Goal: Task Accomplishment & Management: Manage account settings

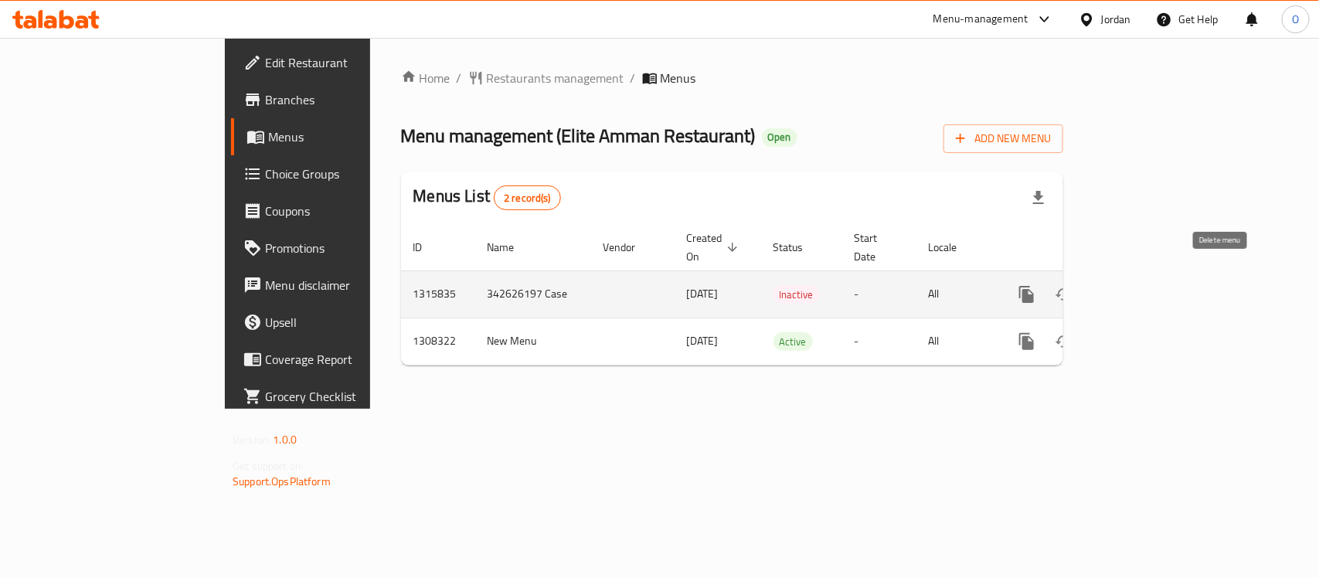
click at [1107, 287] on icon "enhanced table" at bounding box center [1101, 294] width 11 height 14
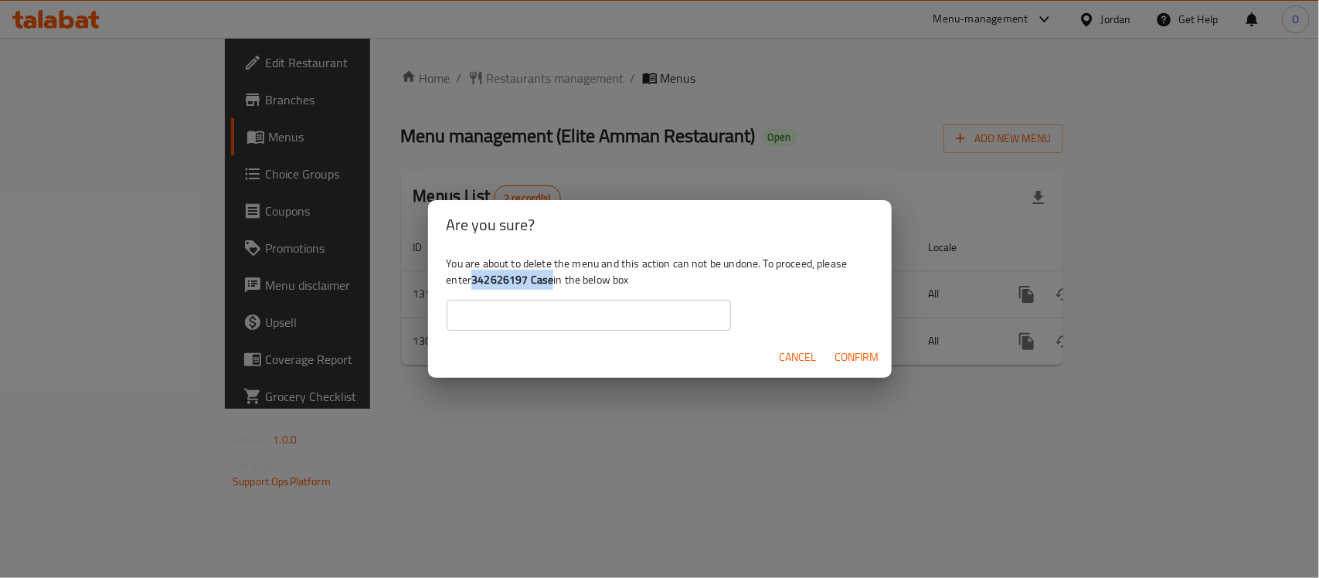
drag, startPoint x: 471, startPoint y: 278, endPoint x: 552, endPoint y: 282, distance: 81.2
click at [552, 282] on div "You are about to delete the menu and this action can not be undone. To proceed,…" at bounding box center [660, 293] width 464 height 87
copy div "342626197 Case"
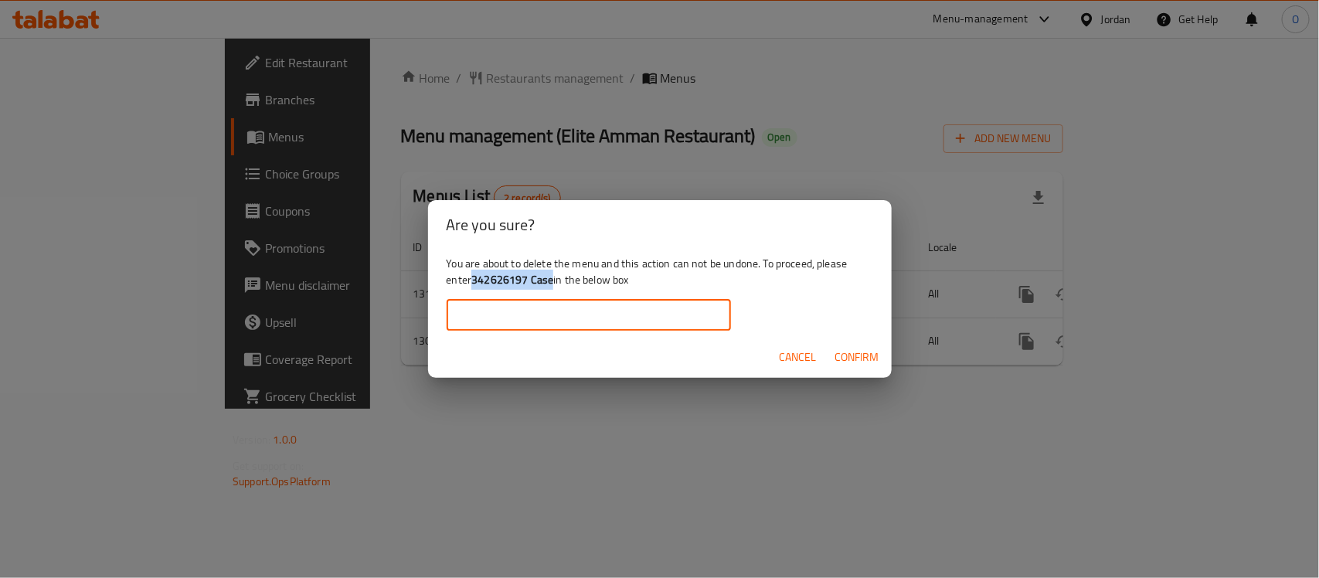
click at [512, 317] on input "text" at bounding box center [589, 315] width 284 height 31
paste input "342626197 Case"
drag, startPoint x: 461, startPoint y: 313, endPoint x: 526, endPoint y: 382, distance: 95.7
click at [461, 313] on input "342626197 Case" at bounding box center [589, 315] width 284 height 31
type input "342626197 Case"
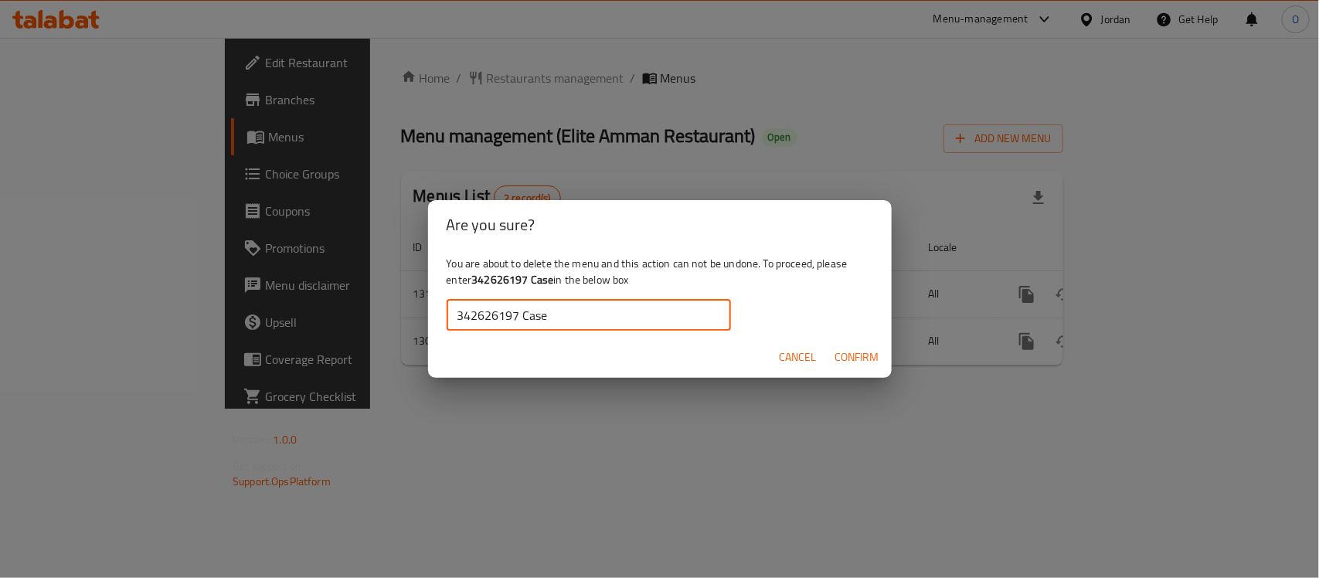
click at [844, 357] on span "Confirm" at bounding box center [857, 357] width 44 height 19
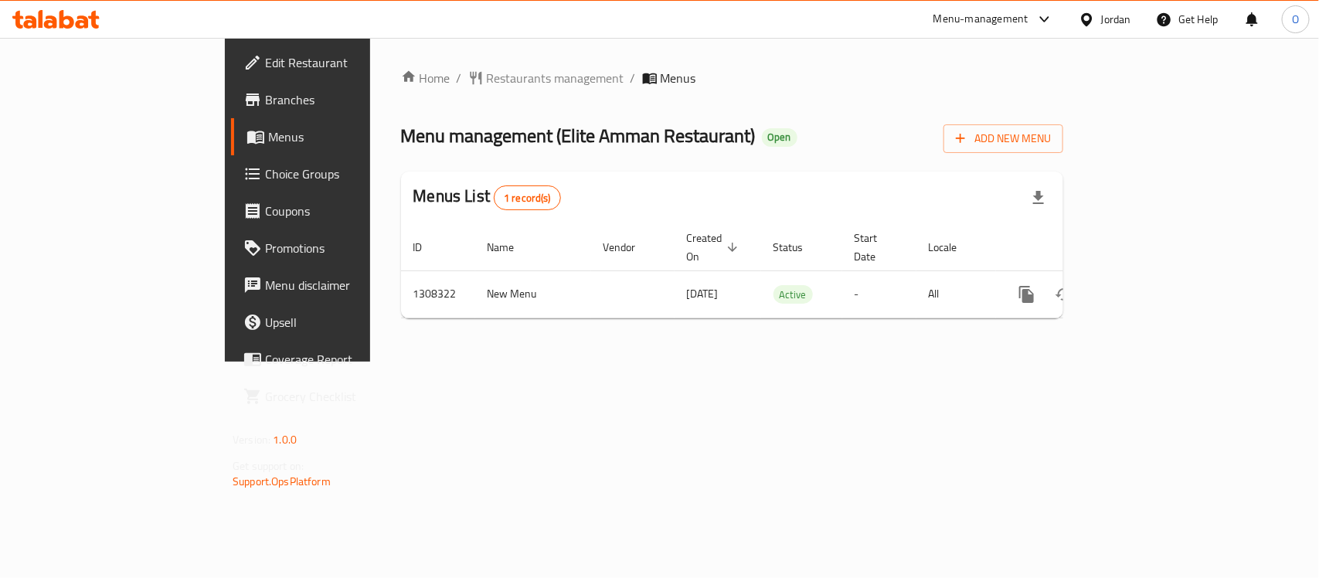
drag, startPoint x: 1074, startPoint y: 29, endPoint x: 1117, endPoint y: 25, distance: 42.7
click at [1076, 29] on div "Jordan" at bounding box center [1104, 19] width 77 height 37
click at [1120, 20] on div "Jordan" at bounding box center [1116, 19] width 30 height 17
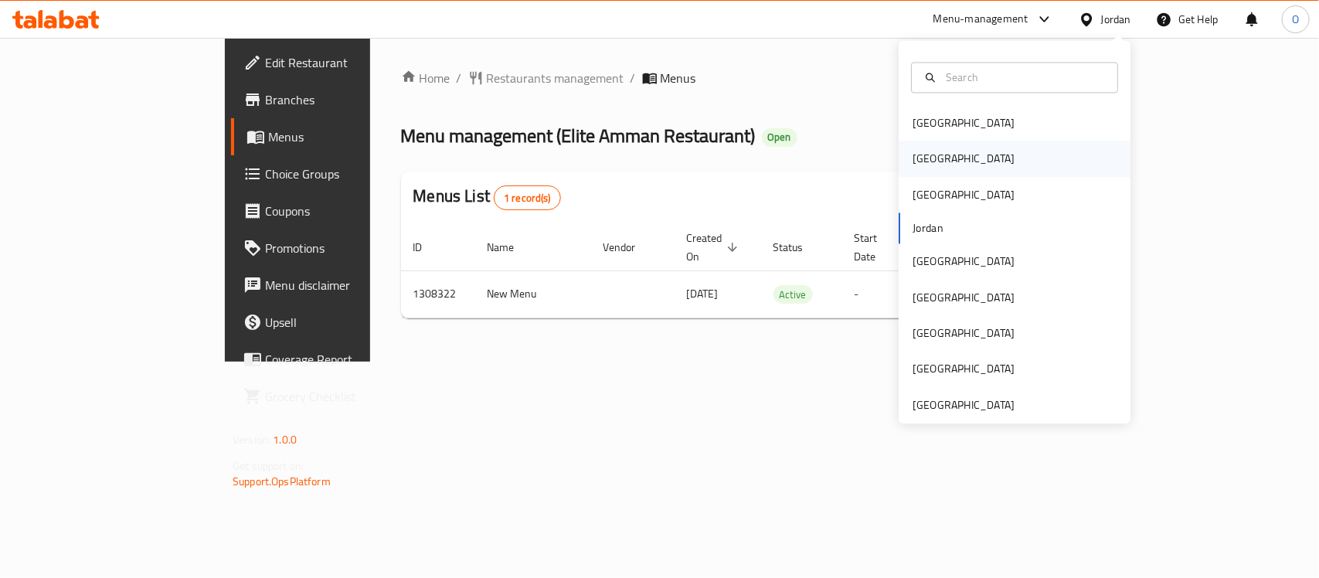
click at [957, 155] on div "[GEOGRAPHIC_DATA]" at bounding box center [1015, 159] width 232 height 36
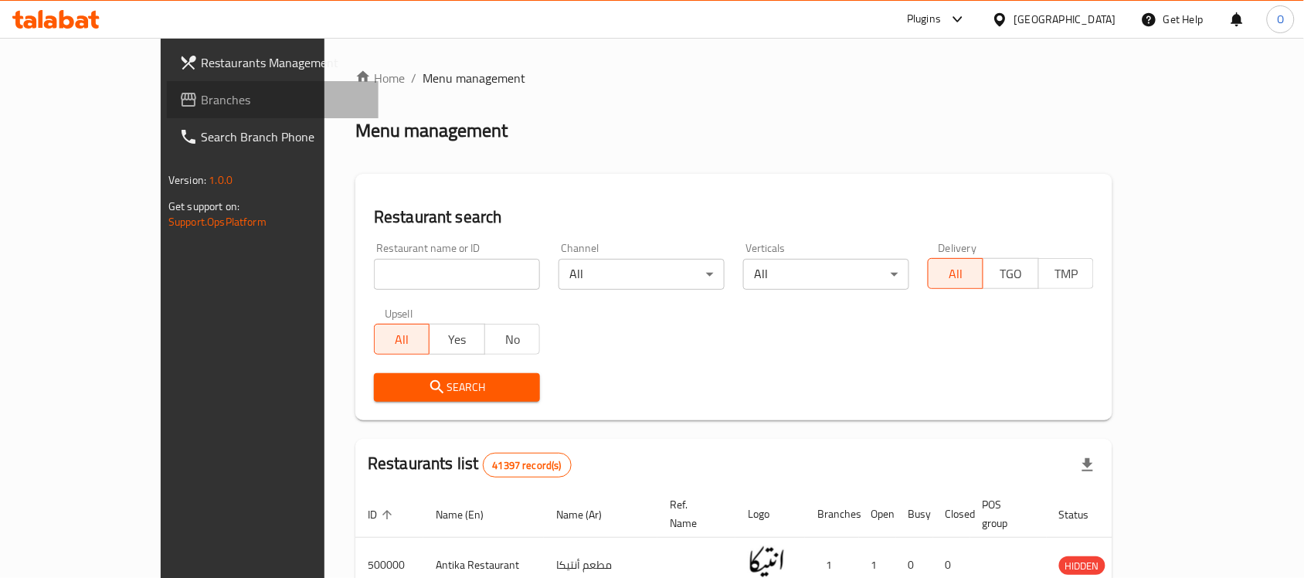
click at [167, 83] on link "Branches" at bounding box center [273, 99] width 212 height 37
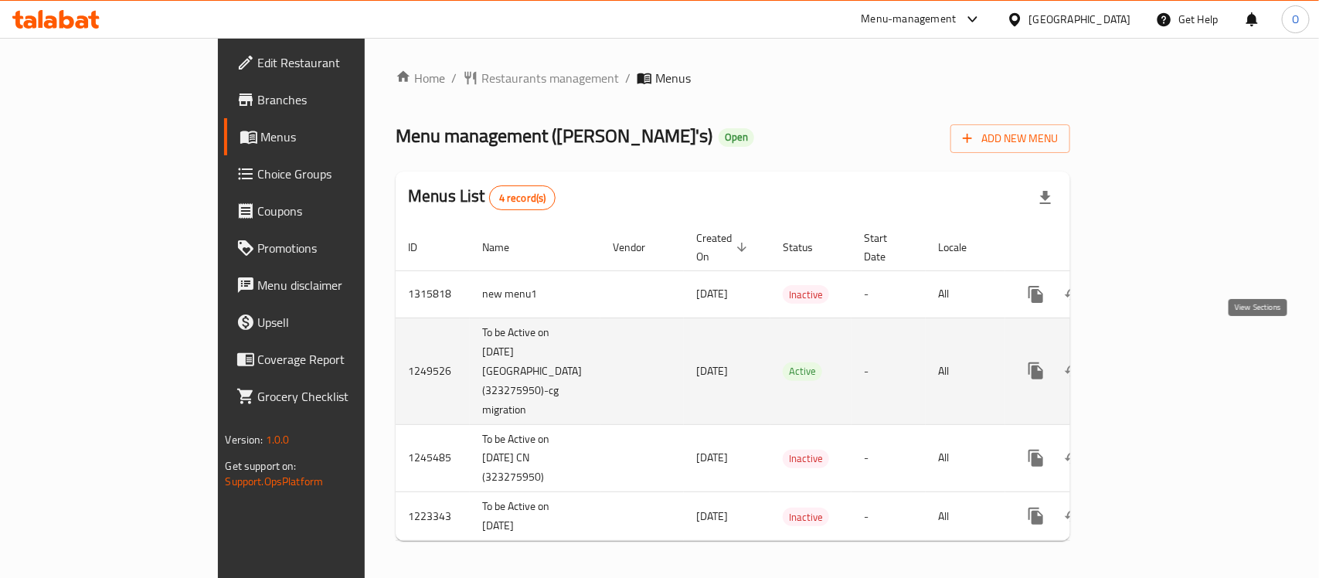
click at [1157, 362] on icon "enhanced table" at bounding box center [1147, 371] width 19 height 19
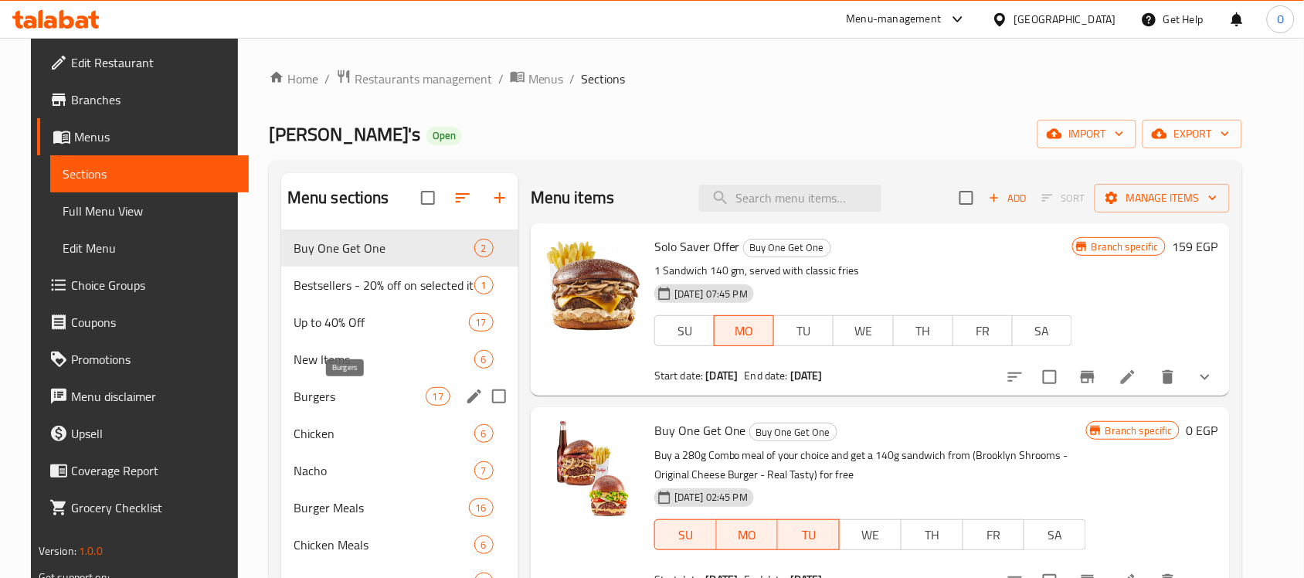
click at [300, 399] on span "Burgers" at bounding box center [360, 396] width 132 height 19
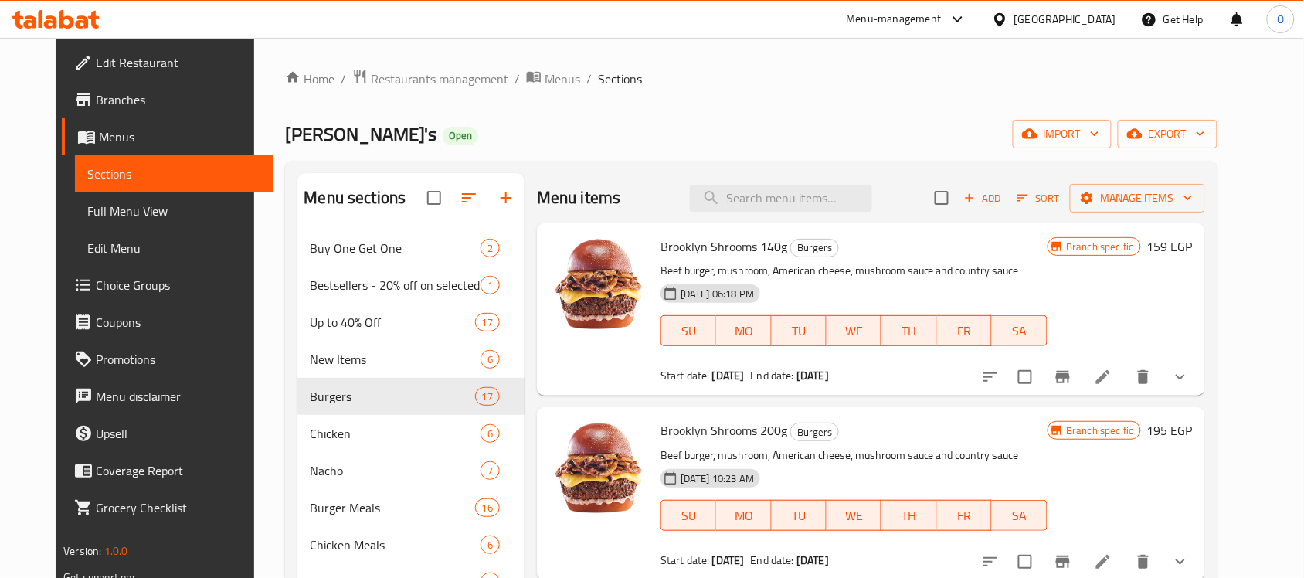
click at [1190, 376] on icon "show more" at bounding box center [1180, 377] width 19 height 19
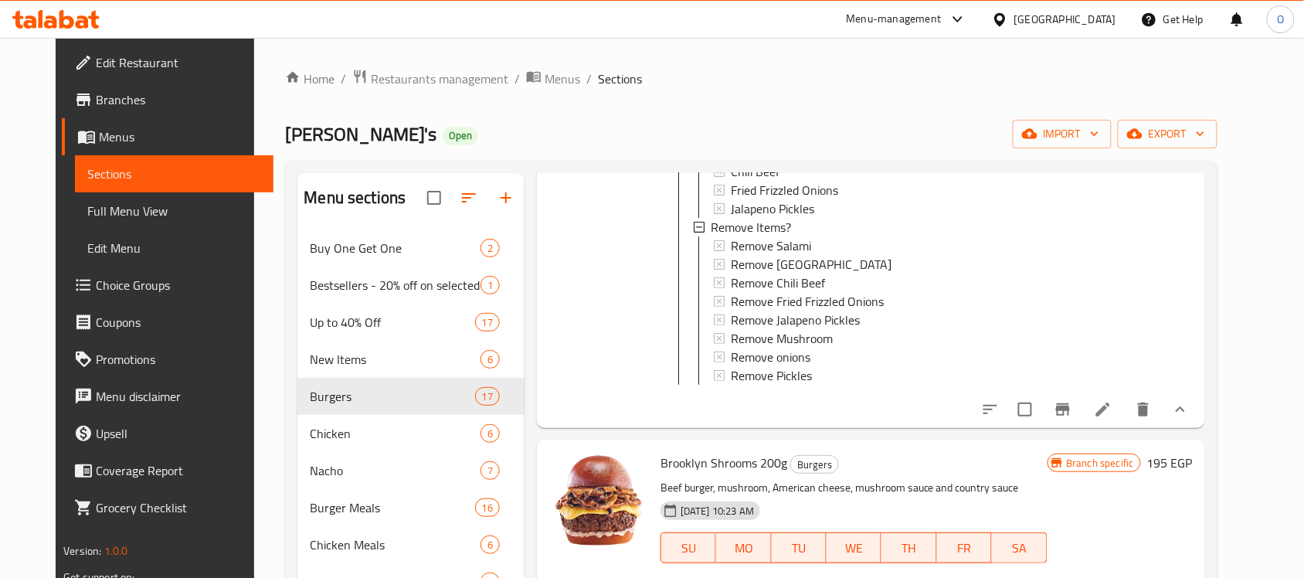
scroll to position [676, 0]
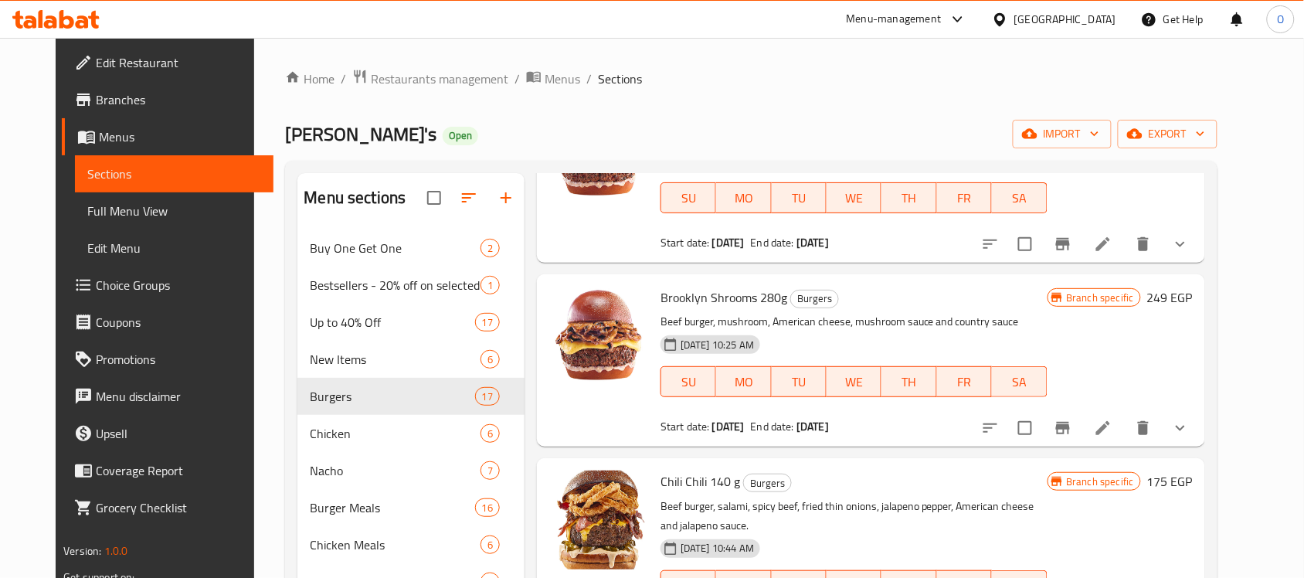
click at [1125, 256] on li at bounding box center [1103, 244] width 43 height 28
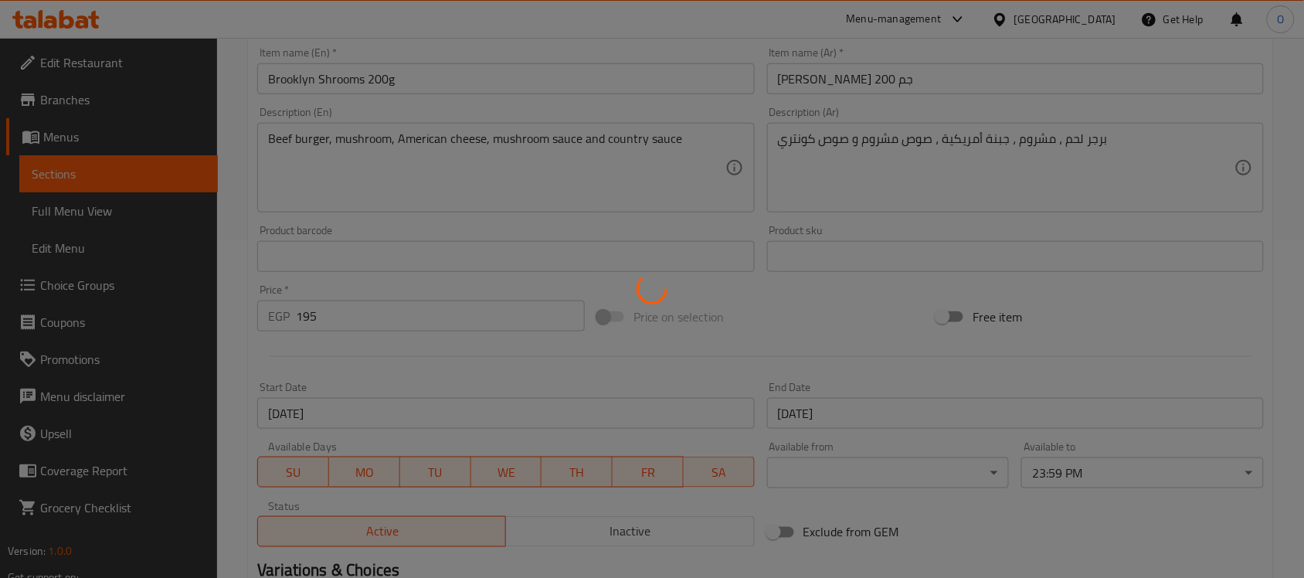
scroll to position [676, 0]
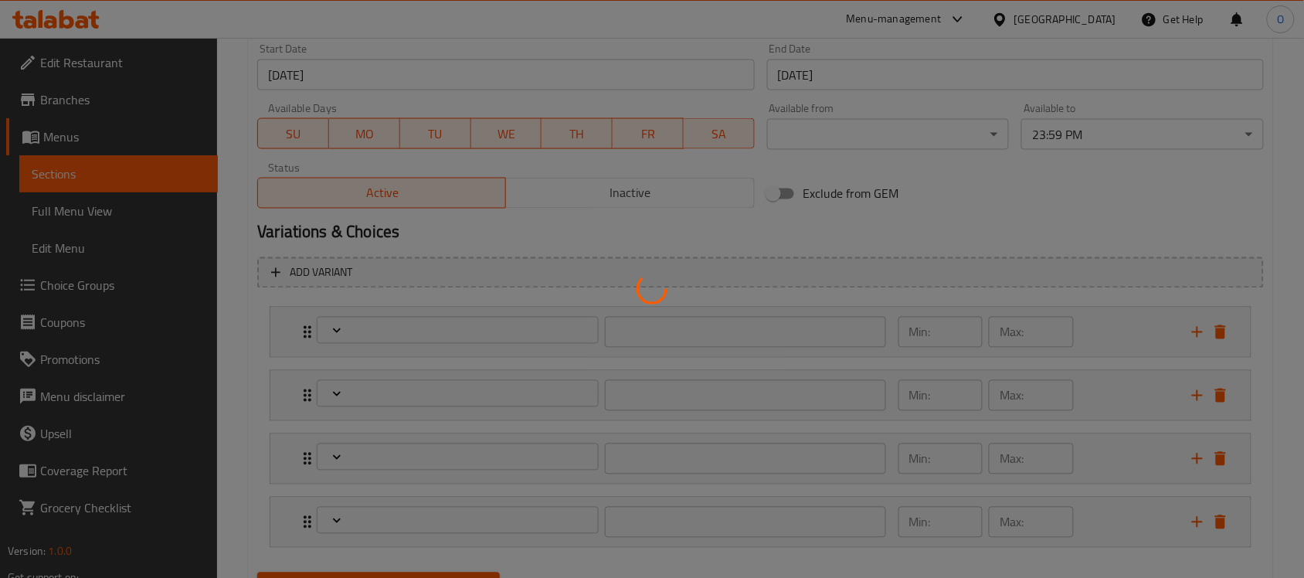
type input "اختيارك من الخبز"
type input "1"
type input "إختيارك من الاضافات:"
type input "0"
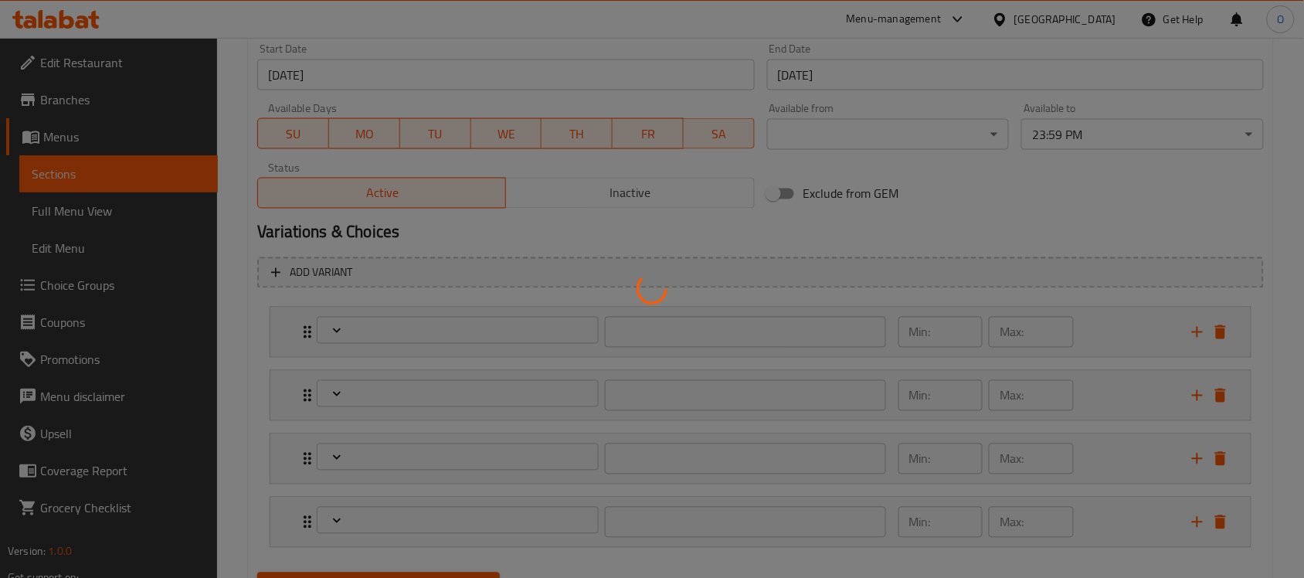
type input "0"
type input "إختيارك من الطبق الجانبي:"
type input "0"
type input "اختيارك من الإضافات"
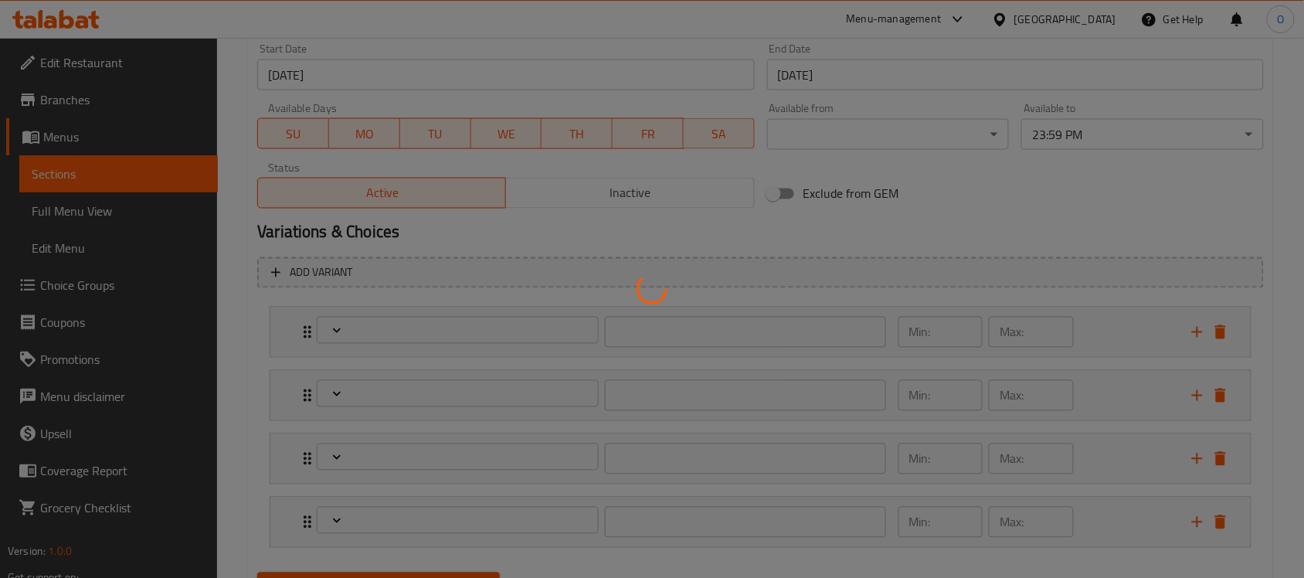
type input "0"
type input "9"
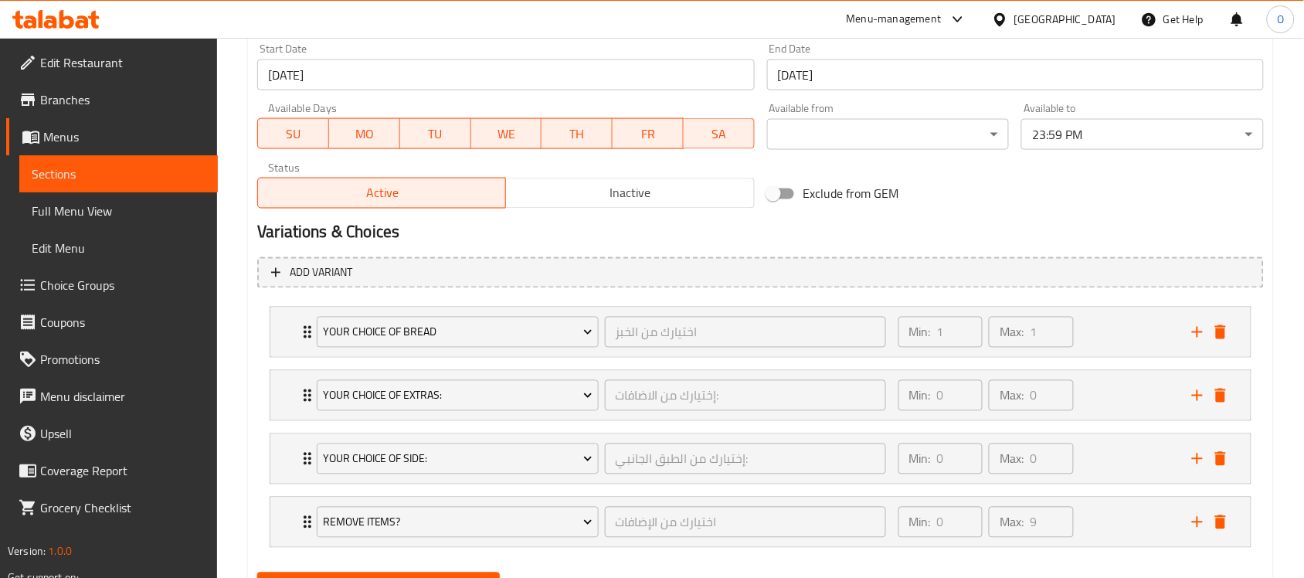
click at [100, 292] on span "Choice Groups" at bounding box center [122, 285] width 165 height 19
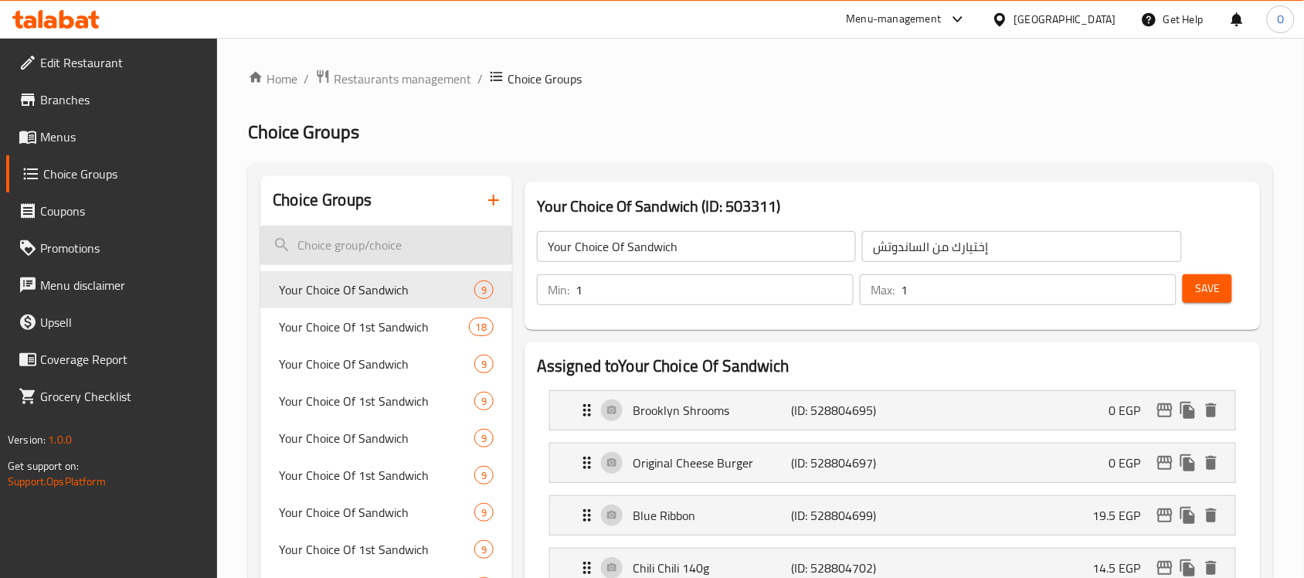
click at [373, 251] on input "search" at bounding box center [386, 245] width 252 height 39
paste input "Your Choice of Extras"
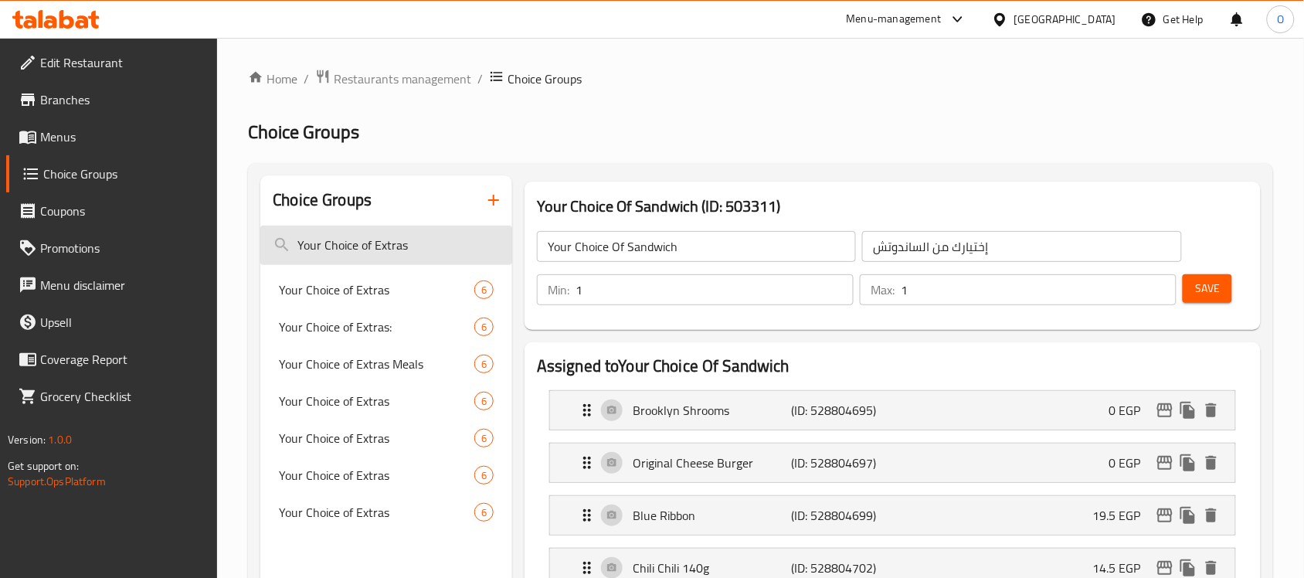
click at [410, 253] on input "Your Choice of Extras" at bounding box center [386, 245] width 252 height 39
paste input "Turkey Slice"
click at [410, 253] on input "Turkey Slice" at bounding box center [386, 245] width 252 height 39
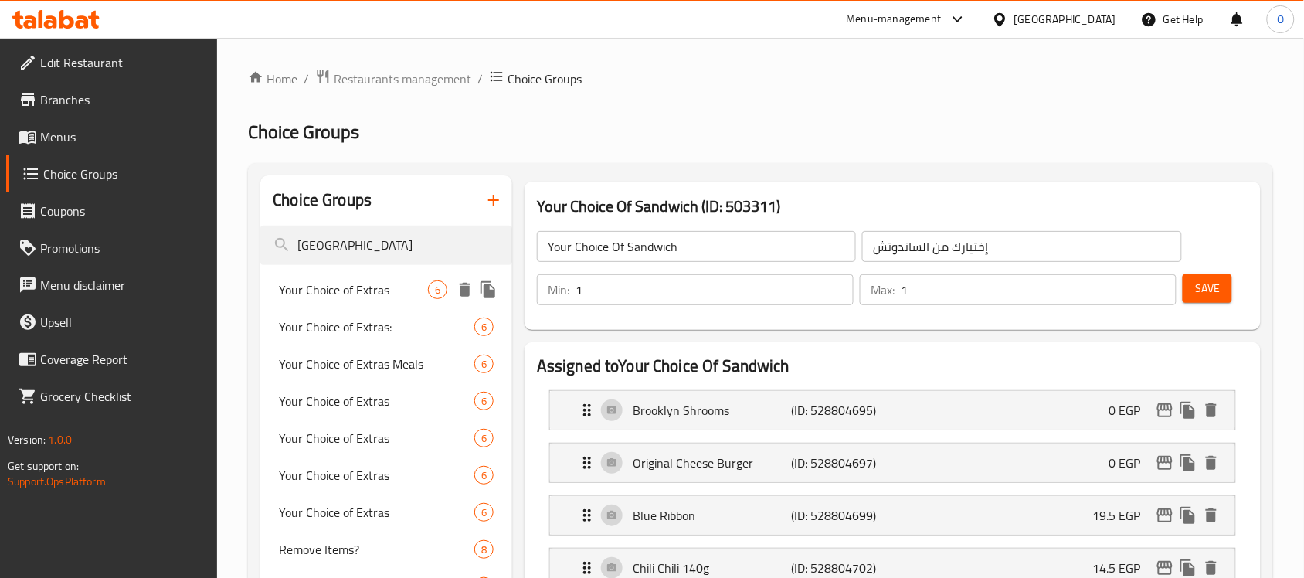
type input "[GEOGRAPHIC_DATA]"
click at [308, 295] on span "Your Choice of Extras" at bounding box center [353, 289] width 149 height 19
type input "Your Choice of Extras"
type input "اختيارك من الإضافات"
type input "0"
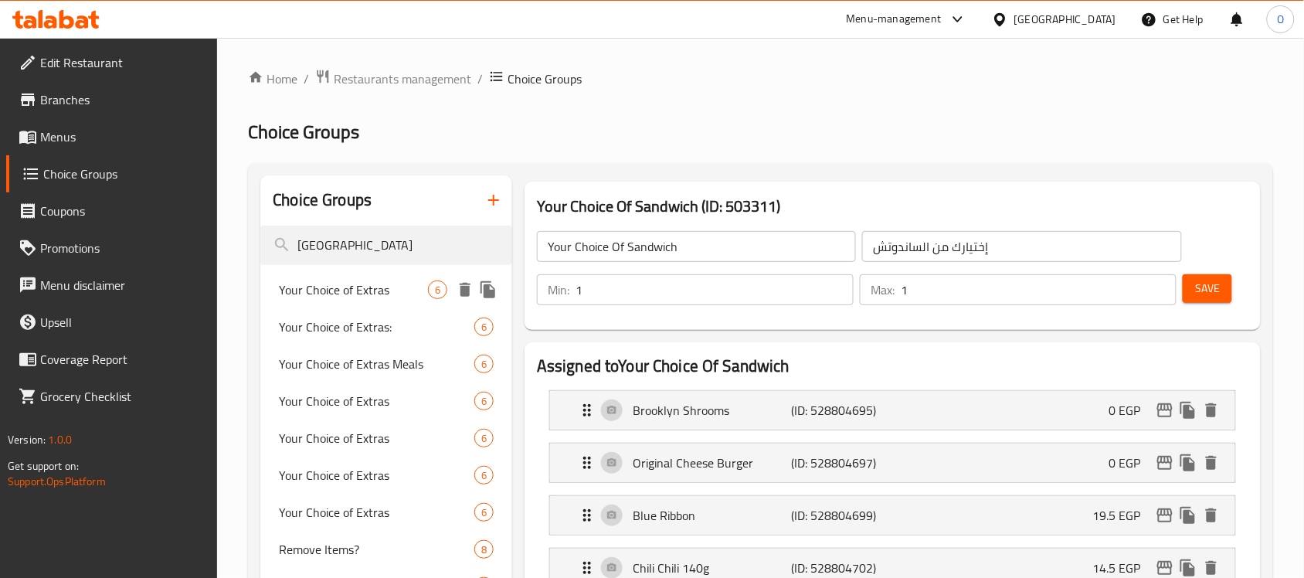
type input "6"
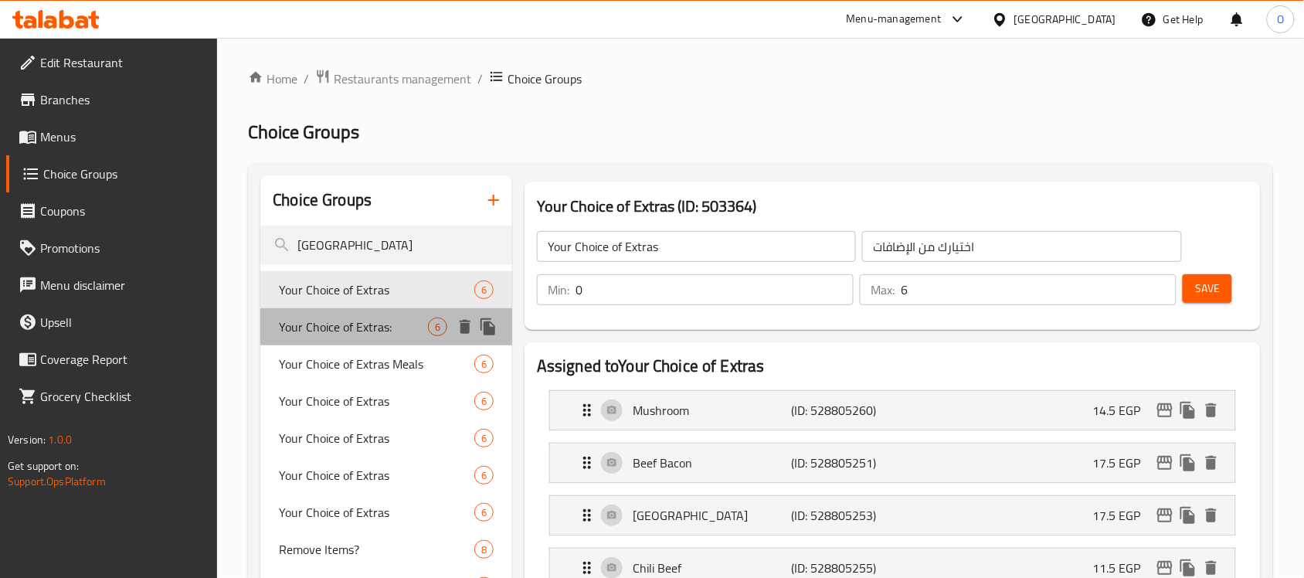
click at [356, 336] on span "Your Choice of Extras:" at bounding box center [353, 327] width 149 height 19
type input "Your Choice of Extras:"
type input "إختيارك من الاضافات:"
type input "0"
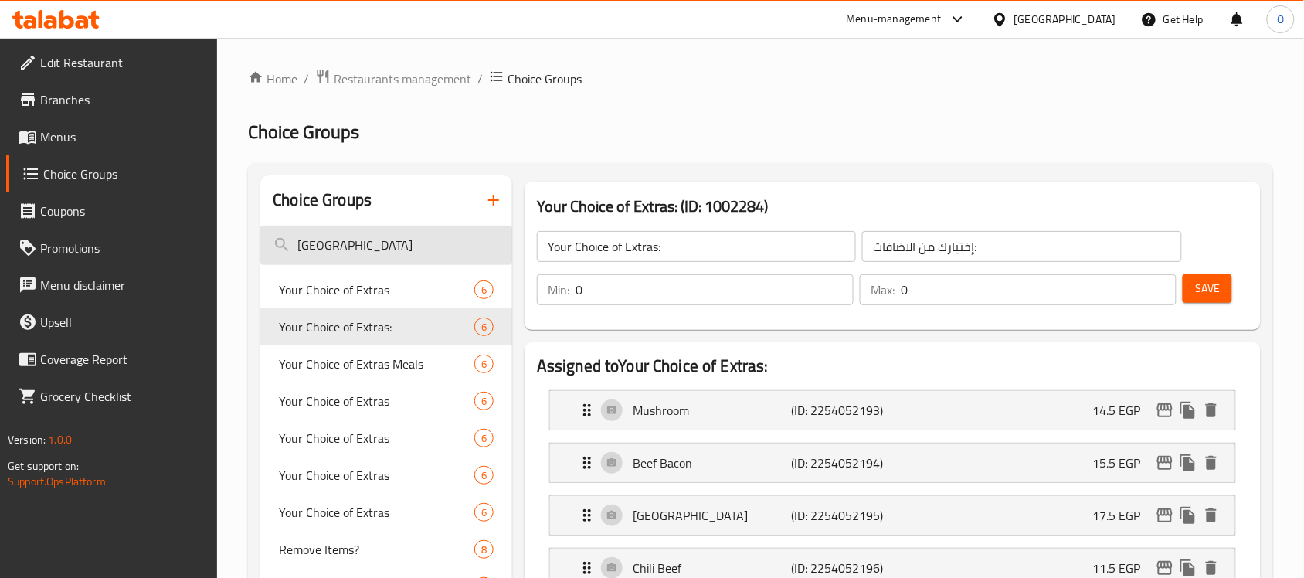
click at [361, 244] on input "[GEOGRAPHIC_DATA]" at bounding box center [386, 245] width 252 height 39
paste input "Your choice of fries"
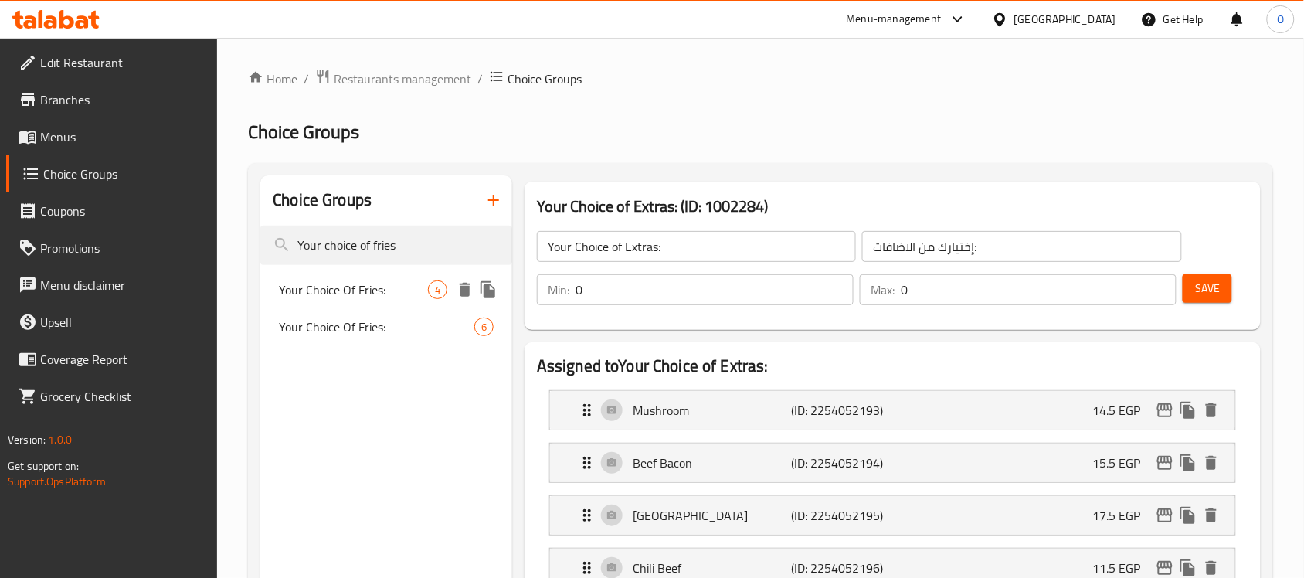
type input "Your choice of fries"
click at [368, 298] on span "Your Choice Of Fries:" at bounding box center [353, 289] width 149 height 19
type input "Your Choice Of Fries:"
type input "اختيارك من البطاطس المحمرة:"
type input "1"
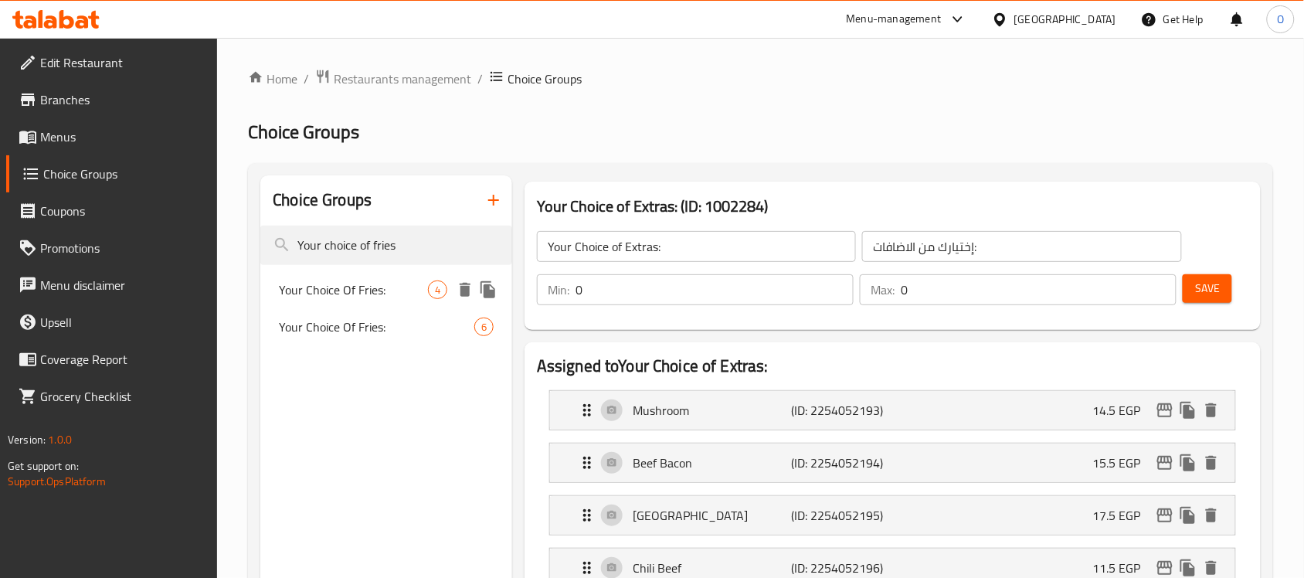
type input "1"
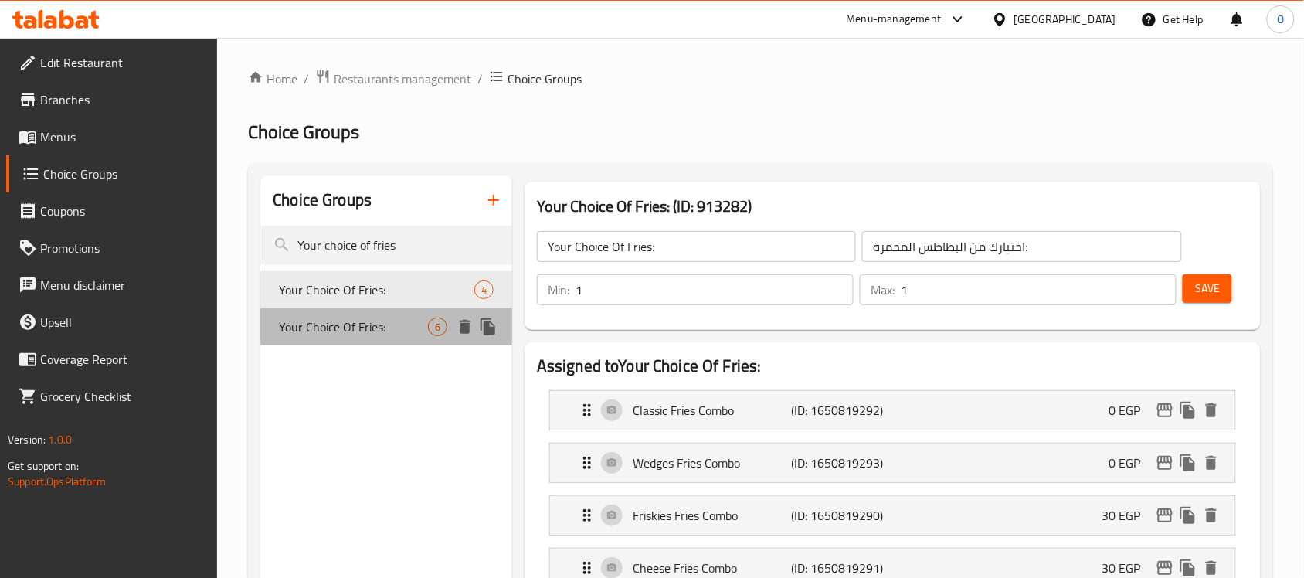
click at [367, 330] on span "Your Choice Of Fries:" at bounding box center [353, 327] width 149 height 19
type input "إختيارك من البطاطس:"
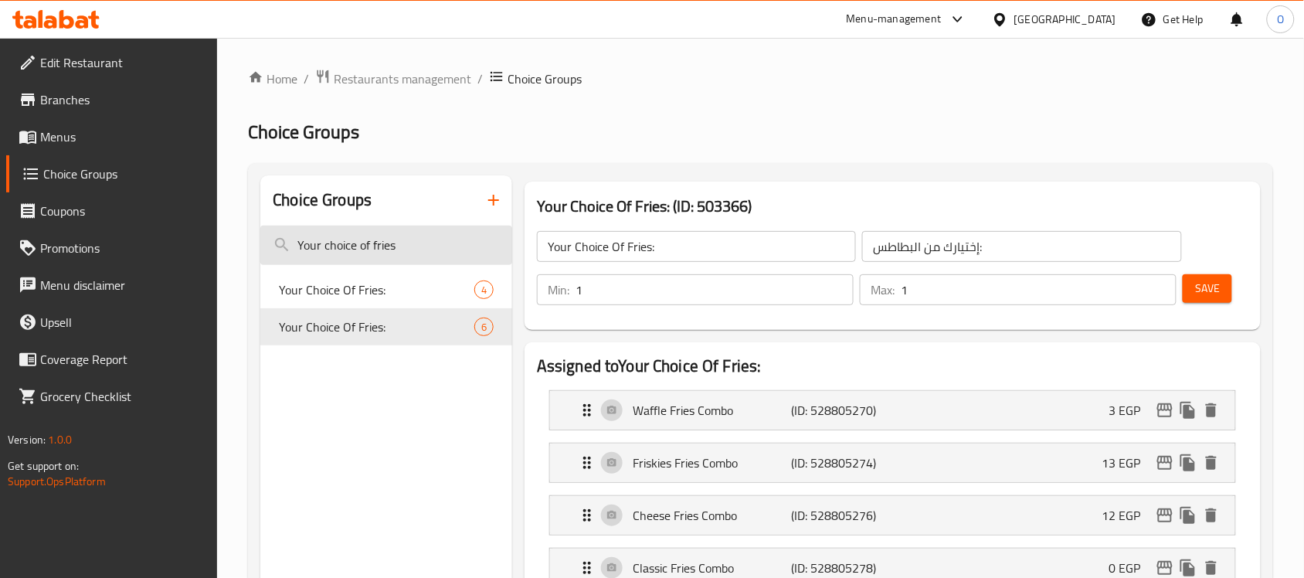
click at [385, 245] on input "Your choice of fries" at bounding box center [386, 245] width 252 height 39
paste input "Drink"
click at [385, 245] on input "Your choice of fries" at bounding box center [386, 245] width 252 height 39
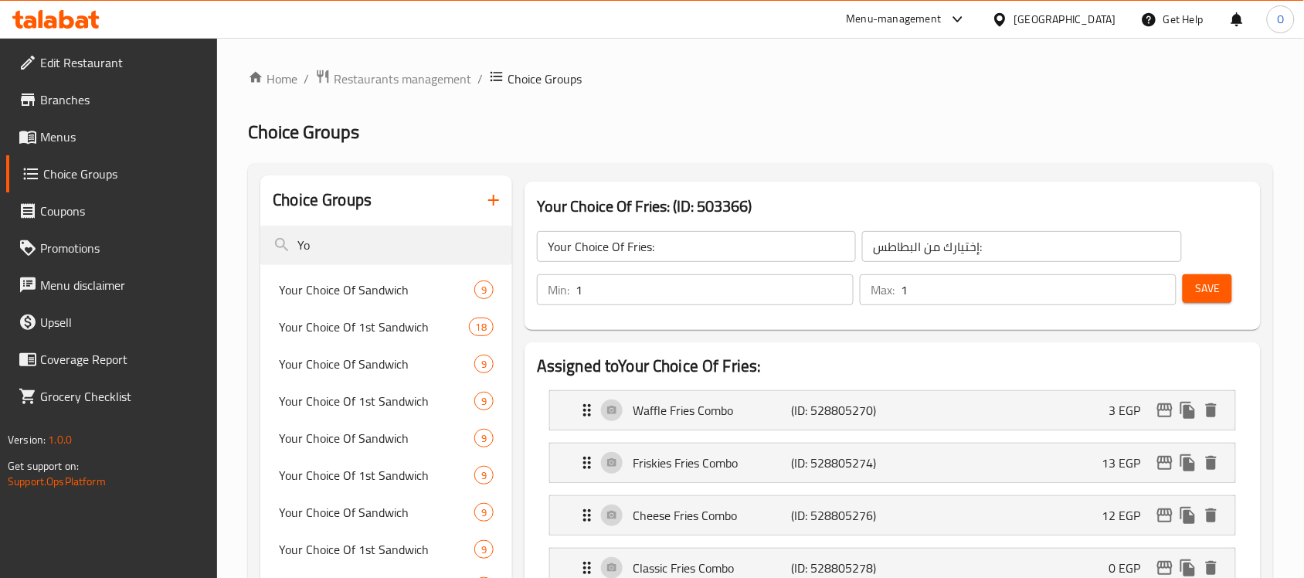
type input "Y"
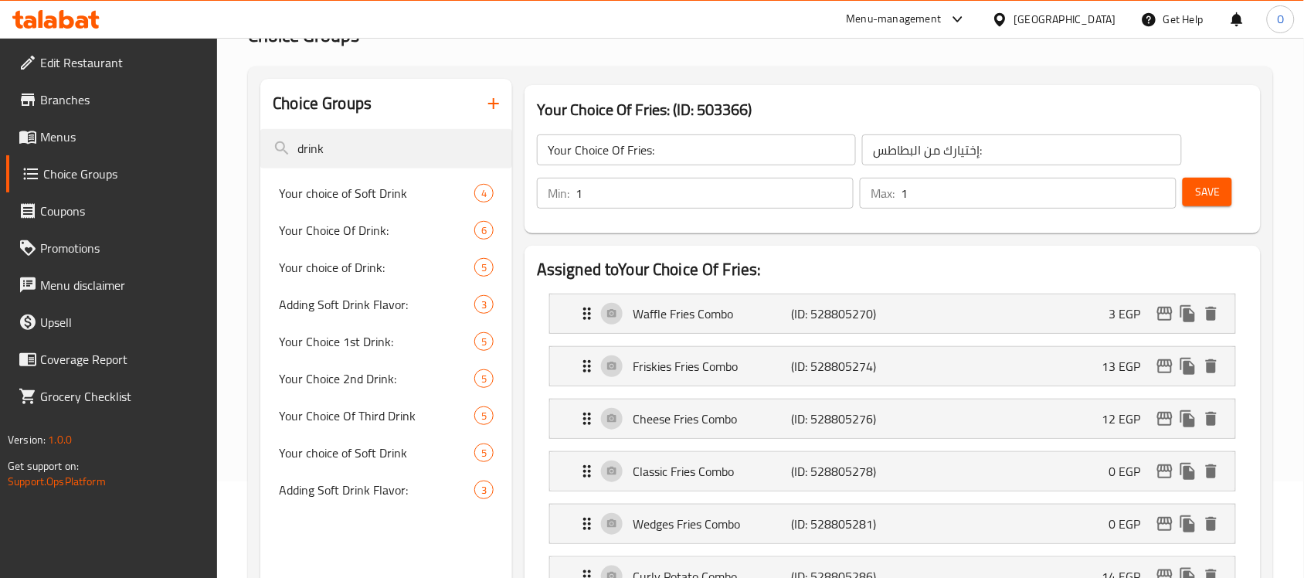
type input "drink"
click at [56, 131] on span "Menus" at bounding box center [122, 136] width 165 height 19
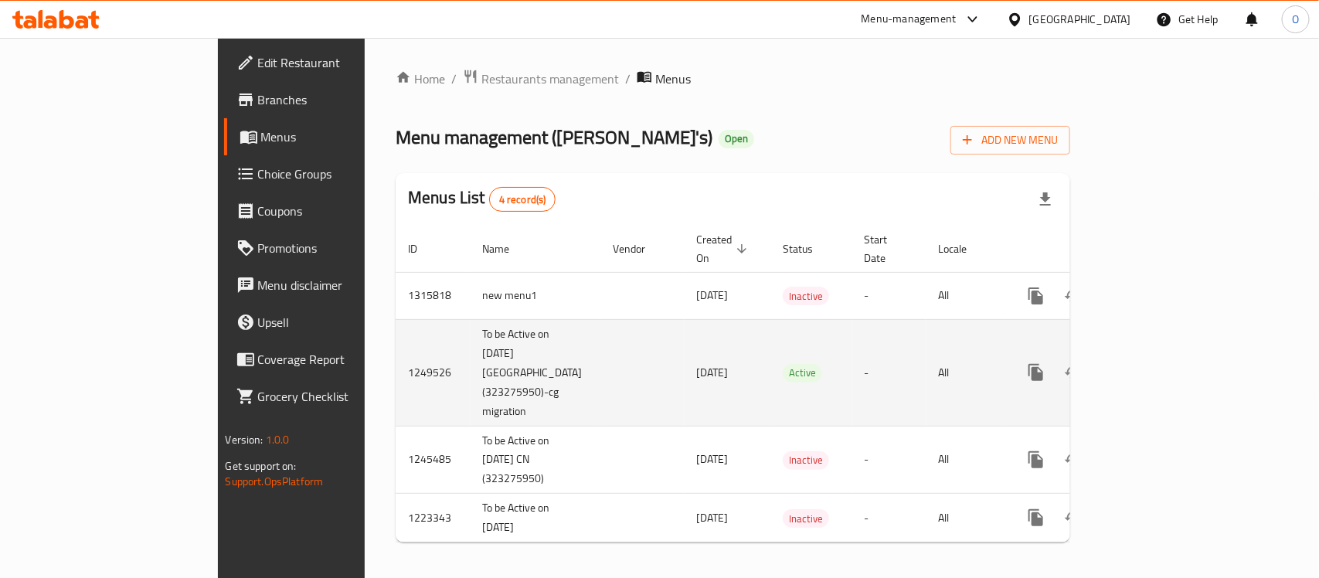
click at [1166, 354] on link "enhanced table" at bounding box center [1147, 372] width 37 height 37
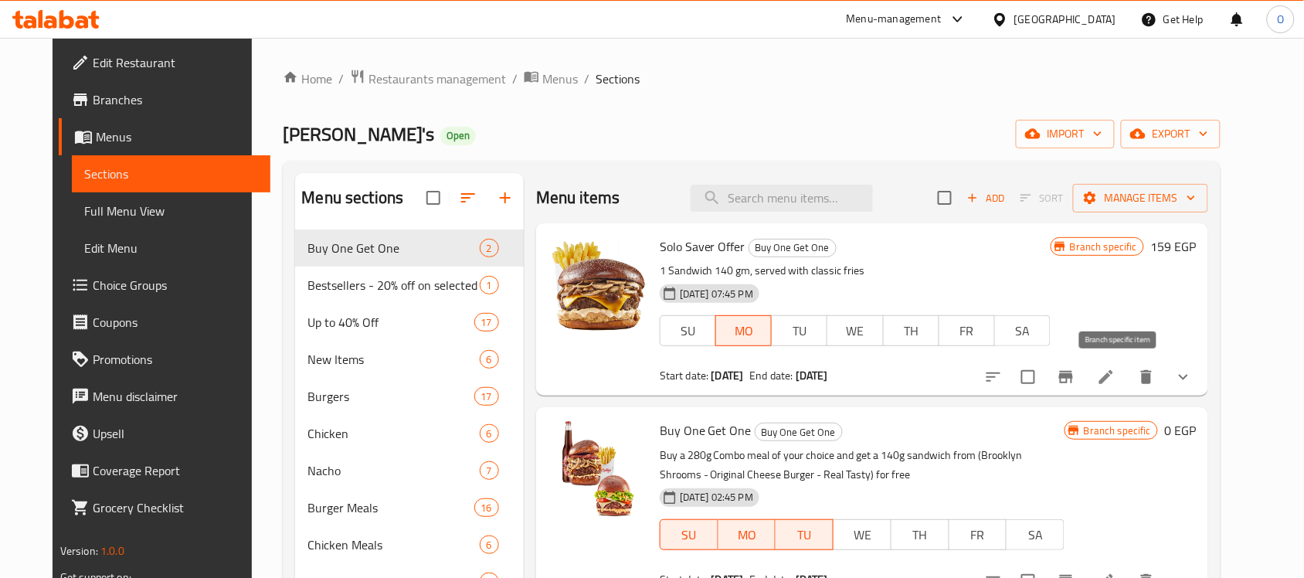
click at [1076, 384] on icon "Branch-specific-item" at bounding box center [1066, 377] width 19 height 19
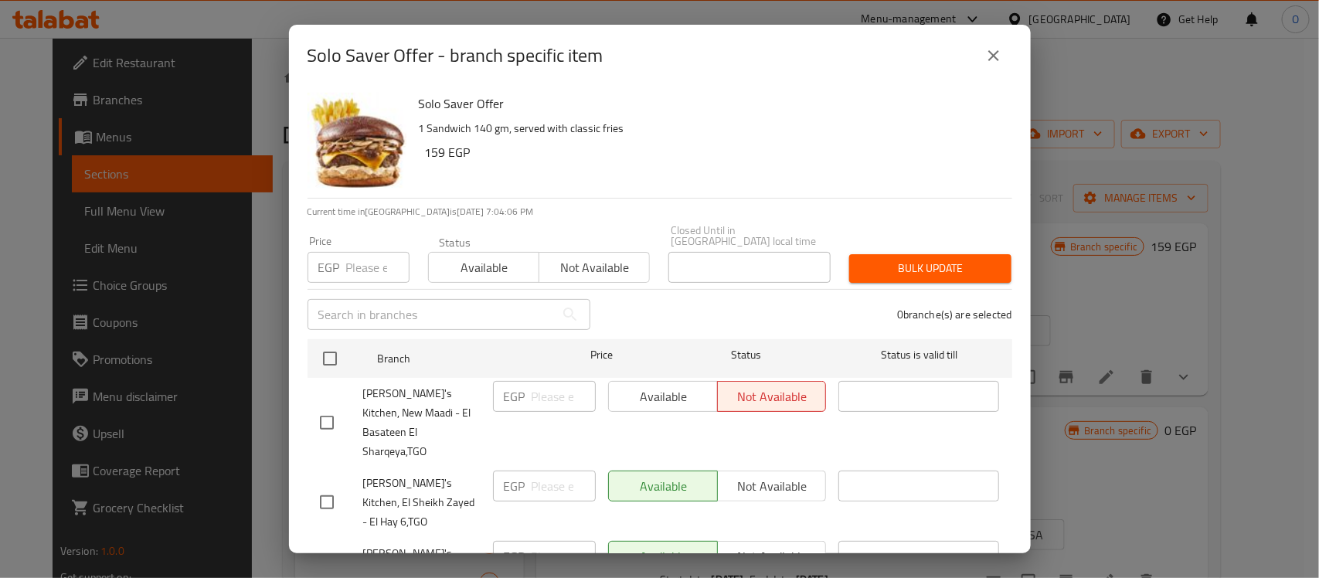
drag, startPoint x: 998, startPoint y: 64, endPoint x: 792, endPoint y: 90, distance: 207.1
click at [998, 63] on icon "close" at bounding box center [993, 55] width 19 height 19
